Goal: Transaction & Acquisition: Purchase product/service

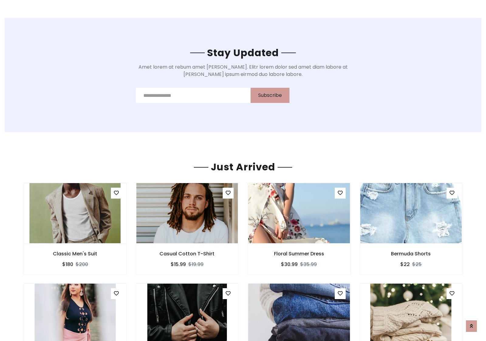
scroll to position [712, 0]
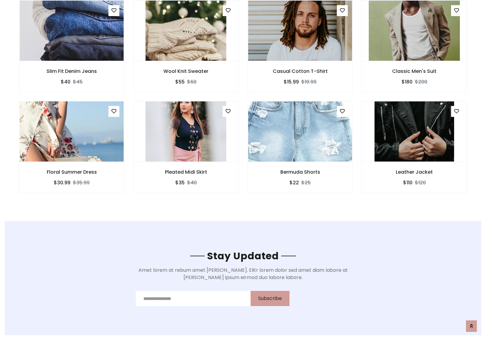
click at [243, 103] on div "Bermuda Shorts $22 $25" at bounding box center [300, 151] width 114 height 101
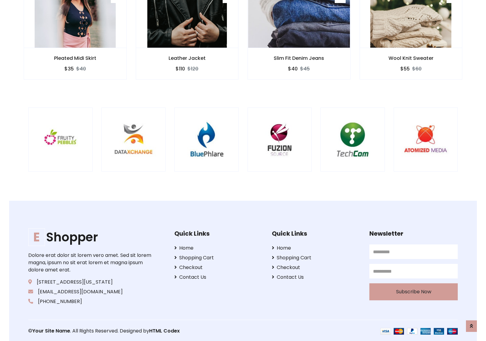
scroll to position [1157, 0]
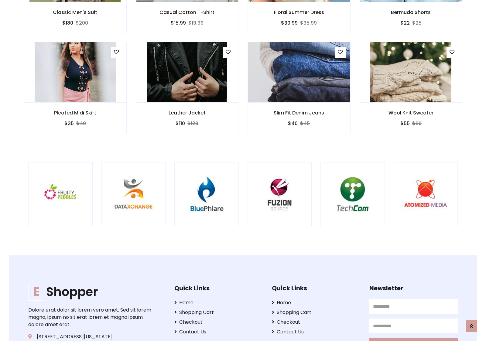
click at [243, 171] on div at bounding box center [321, 194] width 1462 height 64
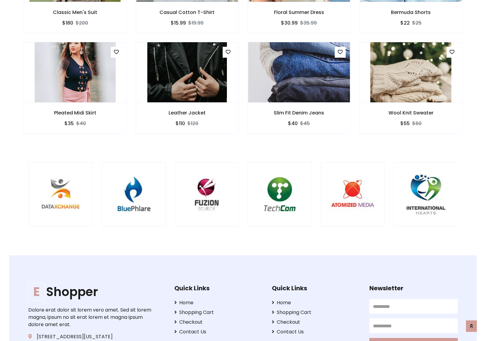
click at [243, 171] on div at bounding box center [248, 194] width 1462 height 64
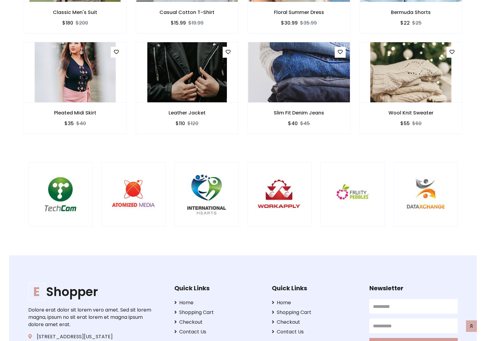
scroll to position [0, 0]
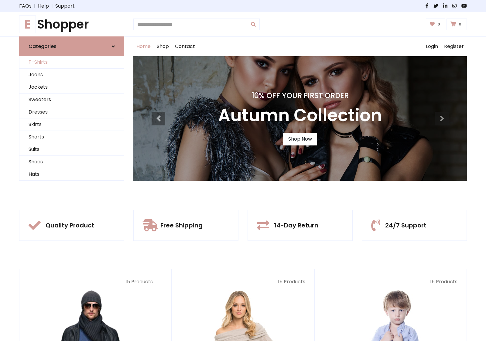
click at [72, 62] on link "T-Shirts" at bounding box center [71, 62] width 105 height 12
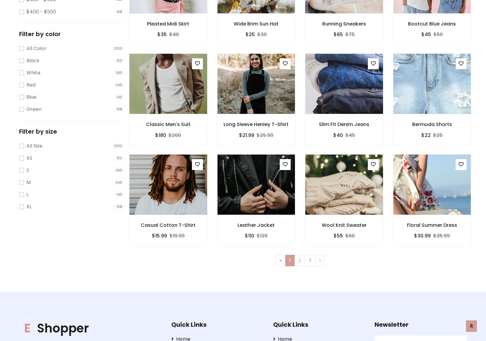
scroll to position [166, 0]
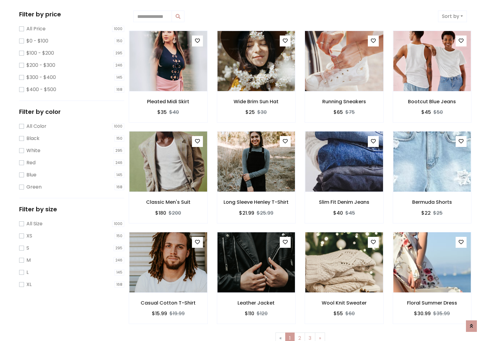
click at [344, 61] on img at bounding box center [344, 61] width 93 height 146
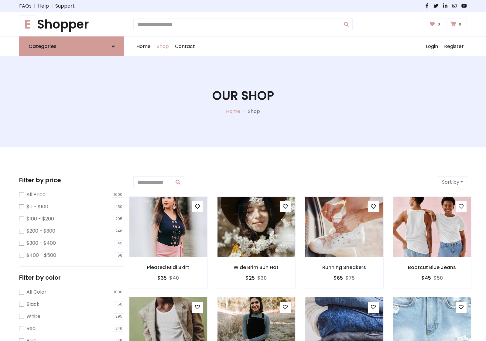
click at [72, 24] on h1 "E Shopper" at bounding box center [71, 24] width 105 height 15
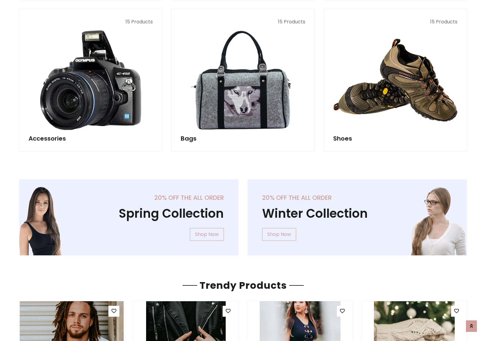
scroll to position [591, 0]
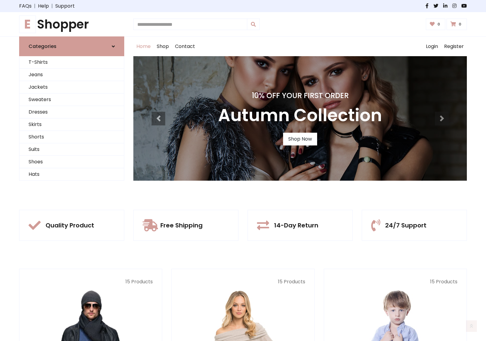
scroll to position [199, 0]
